Goal: Obtain resource: Obtain resource

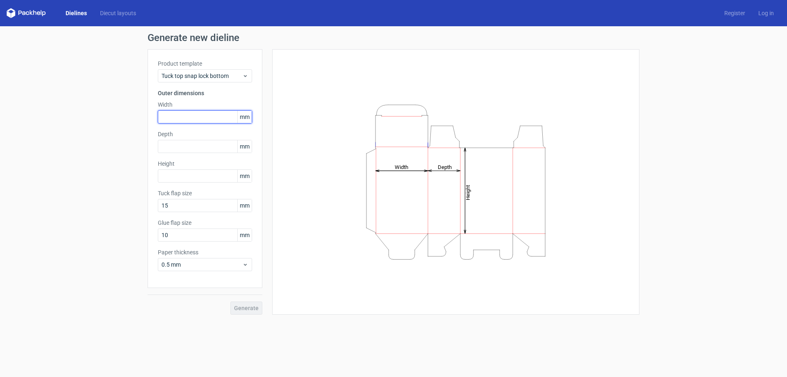
click at [197, 115] on input "text" at bounding box center [205, 116] width 94 height 13
type input "200"
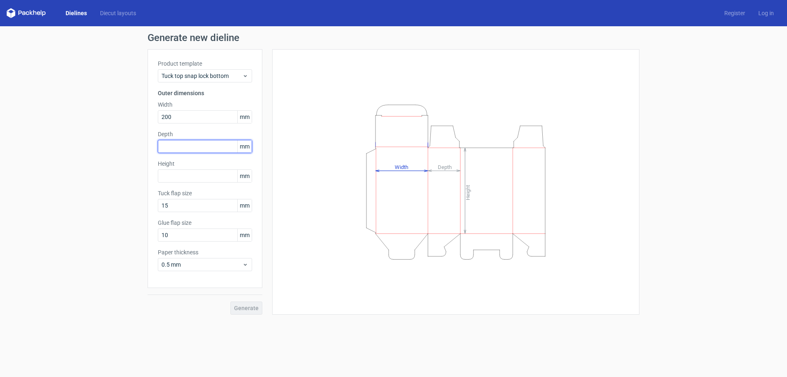
click at [186, 146] on input "text" at bounding box center [205, 146] width 94 height 13
type input "70"
click at [183, 170] on input "text" at bounding box center [205, 175] width 94 height 13
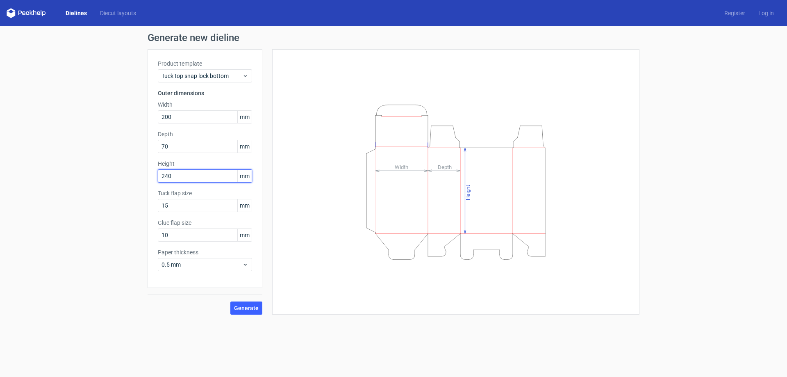
type input "240"
click at [120, 173] on div "Generate new dieline Product template Tuck top snap lock bottom Outer dimension…" at bounding box center [393, 173] width 787 height 295
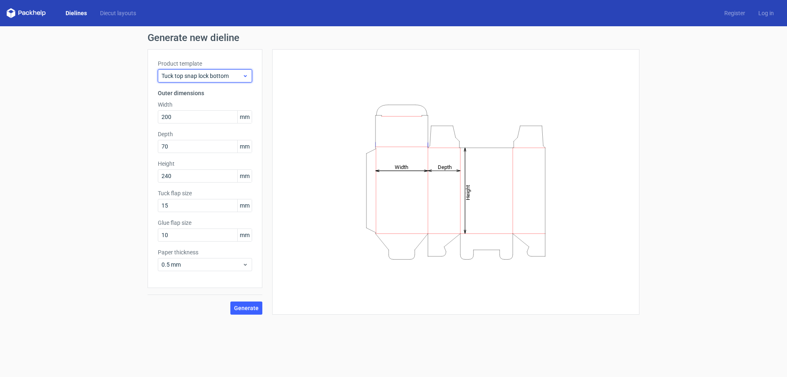
click at [223, 75] on span "Tuck top snap lock bottom" at bounding box center [201, 76] width 81 height 8
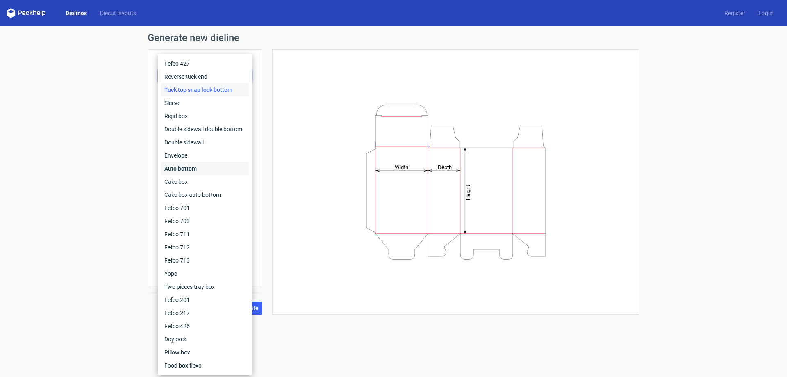
click at [186, 167] on div "Auto bottom" at bounding box center [205, 168] width 88 height 13
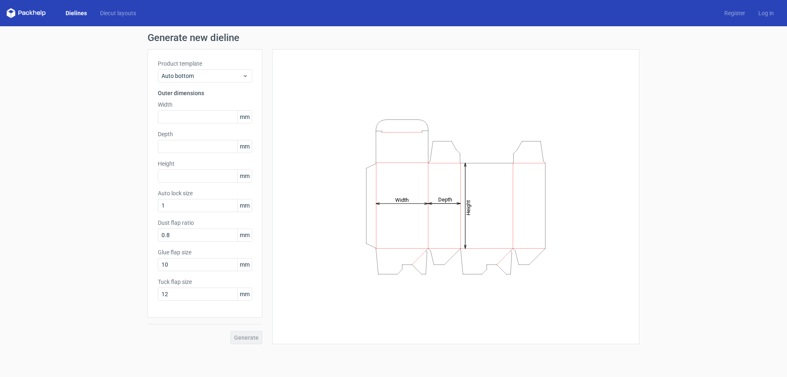
click at [244, 339] on div "Generate" at bounding box center [205, 330] width 115 height 27
click at [175, 121] on input "text" at bounding box center [205, 116] width 94 height 13
type input "200"
click at [175, 145] on input "text" at bounding box center [205, 146] width 94 height 13
type input "70"
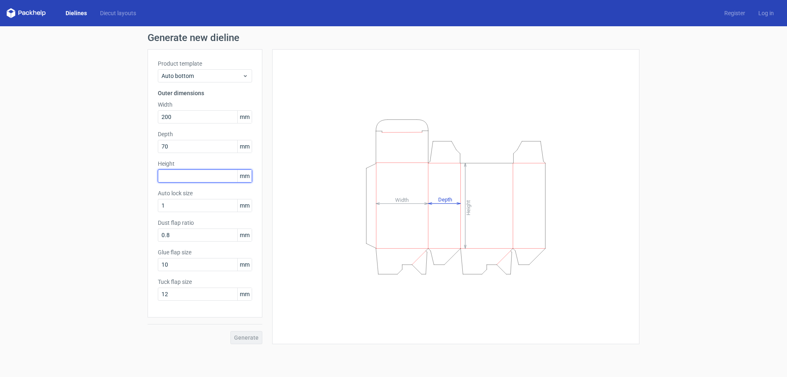
click at [175, 175] on input "text" at bounding box center [205, 175] width 94 height 13
type input "240"
click at [243, 334] on span "Generate" at bounding box center [246, 337] width 25 height 6
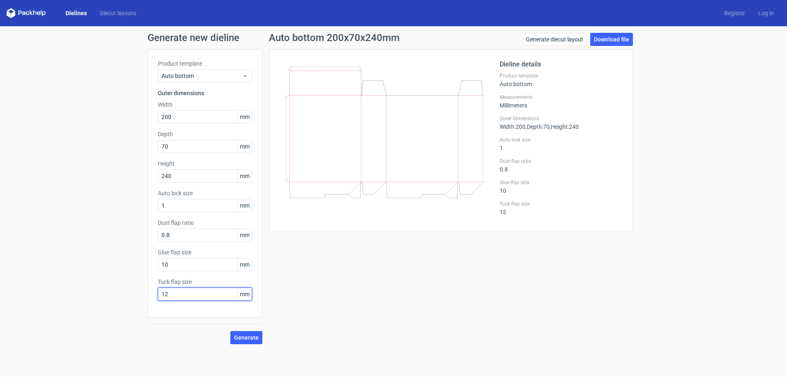
drag, startPoint x: 179, startPoint y: 294, endPoint x: 160, endPoint y: 295, distance: 19.3
click at [160, 295] on input "12" at bounding box center [205, 293] width 94 height 13
click at [175, 297] on input "12" at bounding box center [205, 293] width 94 height 13
drag, startPoint x: 172, startPoint y: 294, endPoint x: 157, endPoint y: 295, distance: 14.8
click at [157, 295] on div "Product template Auto bottom Outer dimensions Width 200 mm Depth 70 mm Height 2…" at bounding box center [205, 183] width 115 height 268
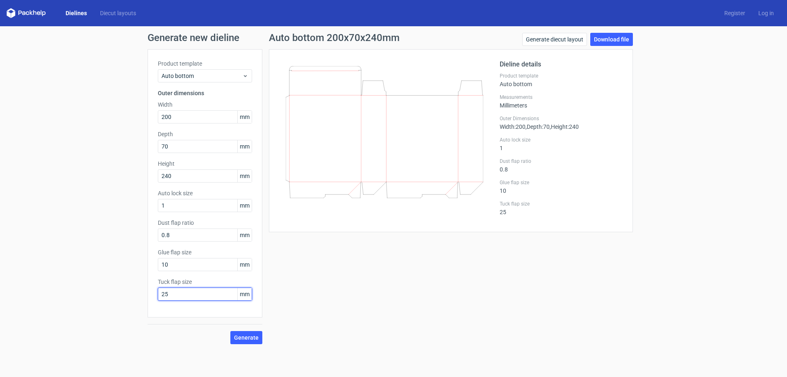
type input "25"
drag, startPoint x: 182, startPoint y: 263, endPoint x: 153, endPoint y: 261, distance: 29.1
click at [153, 261] on div "Product template Auto bottom Outer dimensions Width 200 mm Depth 70 mm Height 2…" at bounding box center [205, 183] width 115 height 268
type input "20"
click at [242, 338] on span "Generate" at bounding box center [246, 337] width 25 height 6
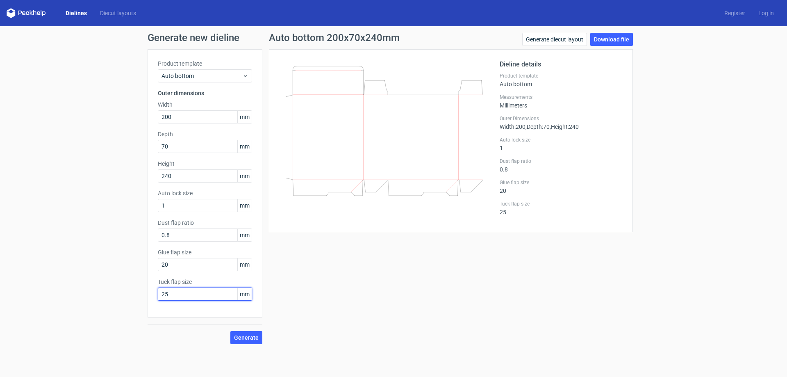
drag, startPoint x: 181, startPoint y: 295, endPoint x: 160, endPoint y: 296, distance: 21.3
click at [160, 296] on input "25" at bounding box center [205, 293] width 94 height 13
click at [245, 334] on span "Generate" at bounding box center [246, 337] width 25 height 6
drag, startPoint x: 170, startPoint y: 294, endPoint x: 151, endPoint y: 292, distance: 19.7
click at [152, 293] on div "Product template Auto bottom Outer dimensions Width 200 mm Depth 70 mm Height 2…" at bounding box center [205, 183] width 115 height 268
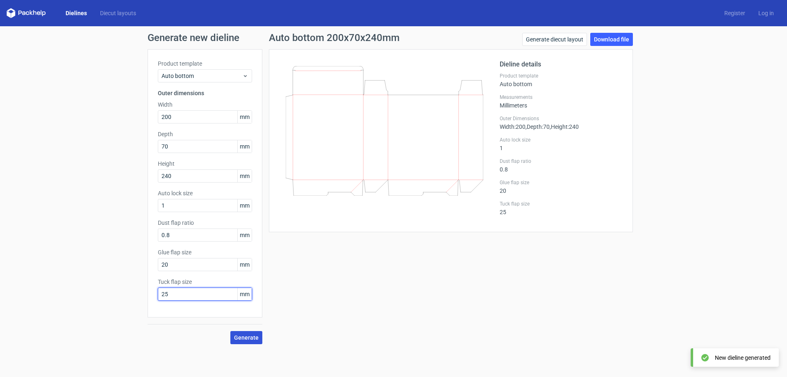
type input "25"
click at [244, 336] on span "Generate" at bounding box center [246, 337] width 25 height 6
click at [563, 39] on link "Generate diecut layout" at bounding box center [554, 39] width 65 height 13
drag, startPoint x: 624, startPoint y: 38, endPoint x: 618, endPoint y: 39, distance: 5.9
click at [623, 38] on link "Download file" at bounding box center [611, 39] width 43 height 13
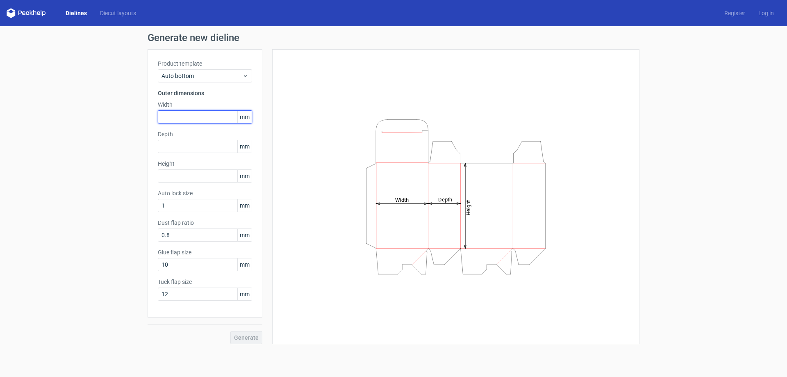
click at [191, 120] on input "text" at bounding box center [205, 116] width 94 height 13
type input "200"
click at [175, 141] on input "text" at bounding box center [205, 146] width 94 height 13
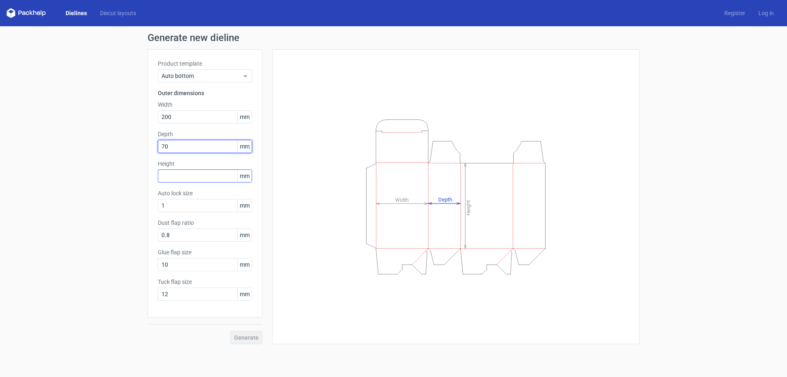
type input "70"
click at [180, 175] on input "text" at bounding box center [205, 175] width 94 height 13
type input "240"
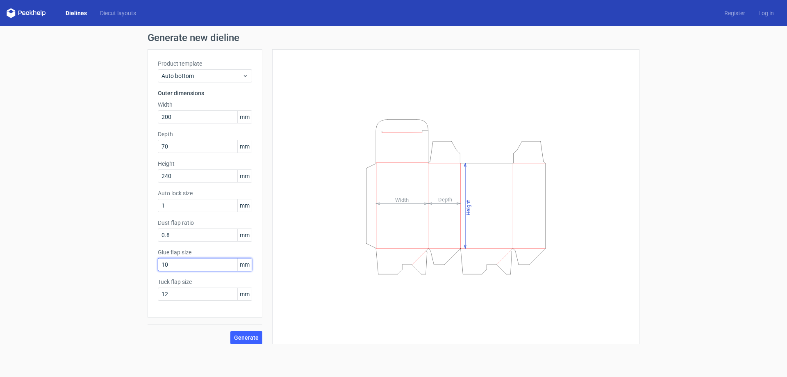
drag, startPoint x: 176, startPoint y: 267, endPoint x: 153, endPoint y: 269, distance: 23.4
click at [153, 269] on div "Product template Auto bottom Outer dimensions Width 200 mm Depth 70 mm Height 2…" at bounding box center [205, 183] width 115 height 268
type input "20"
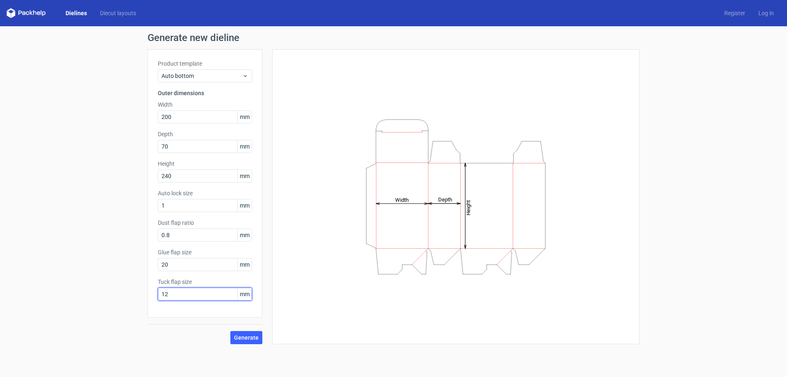
drag, startPoint x: 177, startPoint y: 292, endPoint x: 151, endPoint y: 293, distance: 25.8
click at [151, 293] on div "Product template Auto bottom Outer dimensions Width 200 mm Depth 70 mm Height 2…" at bounding box center [205, 183] width 115 height 268
click at [250, 339] on span "Generate" at bounding box center [246, 337] width 25 height 6
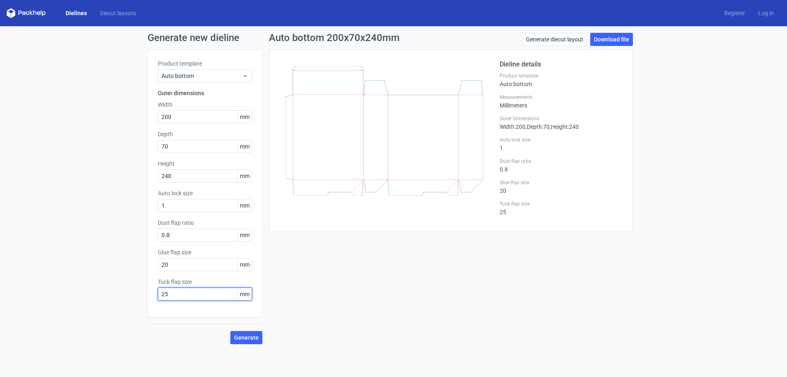
drag, startPoint x: 184, startPoint y: 293, endPoint x: 151, endPoint y: 295, distance: 32.9
click at [152, 296] on div "Product template Auto bottom Outer dimensions Width 200 mm Depth 70 mm Height 2…" at bounding box center [205, 183] width 115 height 268
click at [247, 336] on span "Generate" at bounding box center [246, 337] width 25 height 6
click at [142, 296] on div "Generate new dieline Product template Auto bottom Outer dimensions Width 200 mm…" at bounding box center [393, 188] width 787 height 324
type input "25"
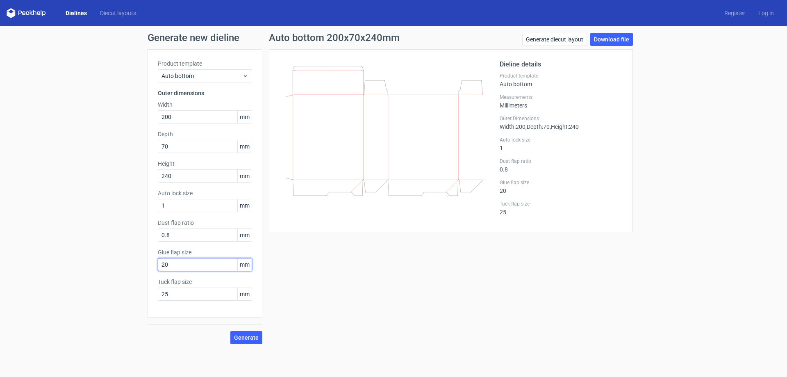
drag, startPoint x: 178, startPoint y: 262, endPoint x: 153, endPoint y: 262, distance: 25.4
click at [153, 262] on div "Product template Auto bottom Outer dimensions Width 200 mm Depth 70 mm Height 2…" at bounding box center [205, 183] width 115 height 268
click at [250, 336] on span "Generate" at bounding box center [246, 337] width 25 height 6
drag, startPoint x: 173, startPoint y: 261, endPoint x: 105, endPoint y: 258, distance: 68.1
click at [137, 261] on div "Generate new dieline Product template Auto bottom Outer dimensions Width 200 mm…" at bounding box center [393, 188] width 787 height 324
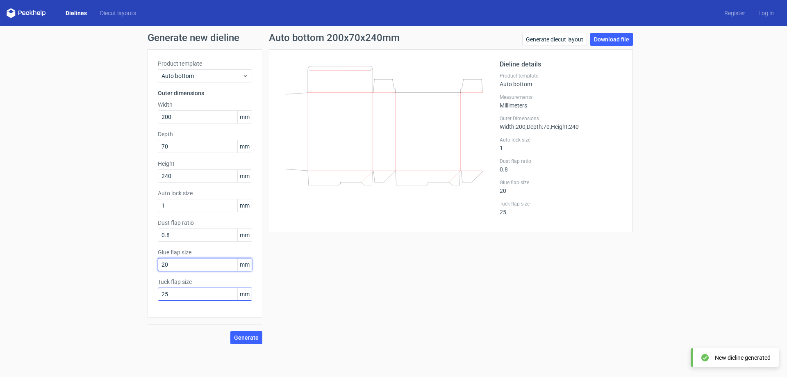
type input "20"
drag, startPoint x: 180, startPoint y: 295, endPoint x: 148, endPoint y: 293, distance: 31.6
click at [148, 293] on div "Product template Auto bottom Outer dimensions Width 200 mm Depth 70 mm Height 2…" at bounding box center [205, 183] width 115 height 268
click at [253, 336] on span "Generate" at bounding box center [246, 337] width 25 height 6
click at [139, 290] on div "Generate new dieline Product template Auto bottom Outer dimensions Width 200 mm…" at bounding box center [393, 188] width 787 height 324
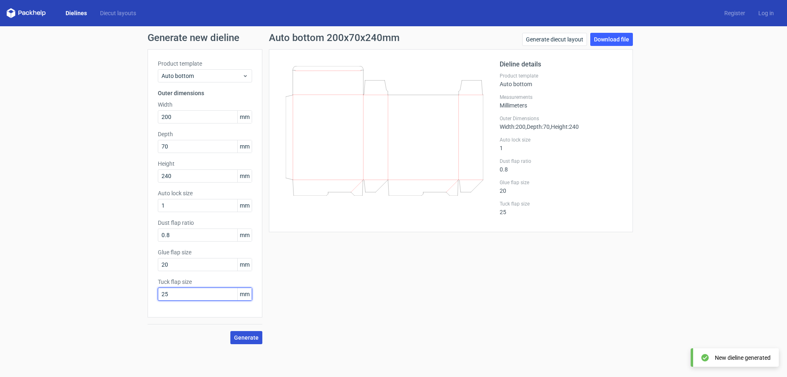
type input "25"
click at [256, 339] on span "Generate" at bounding box center [246, 337] width 25 height 6
drag, startPoint x: 174, startPoint y: 237, endPoint x: 144, endPoint y: 243, distance: 30.5
click at [148, 238] on div "Product template Auto bottom Outer dimensions Width 200 mm Depth 70 mm Height 2…" at bounding box center [205, 183] width 115 height 268
click at [246, 337] on span "Generate" at bounding box center [246, 337] width 25 height 6
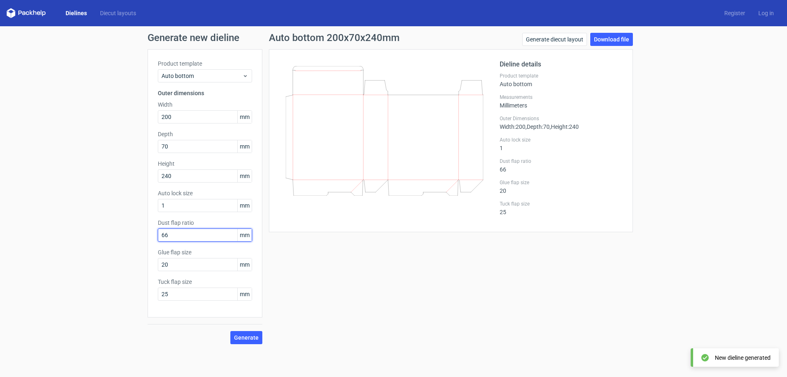
click at [139, 234] on div "Generate new dieline Product template Auto bottom Outer dimensions Width 200 mm…" at bounding box center [393, 188] width 787 height 324
type input "08"
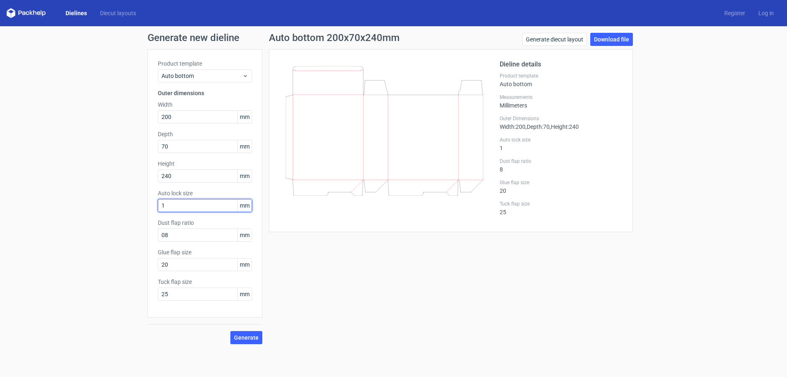
drag, startPoint x: 186, startPoint y: 204, endPoint x: 122, endPoint y: 200, distance: 64.5
click at [135, 201] on div "Generate new dieline Product template Auto bottom Outer dimensions Width 200 mm…" at bounding box center [393, 188] width 787 height 324
type input "6"
click at [239, 335] on span "Generate" at bounding box center [246, 337] width 25 height 6
